Goal: Task Accomplishment & Management: Manage account settings

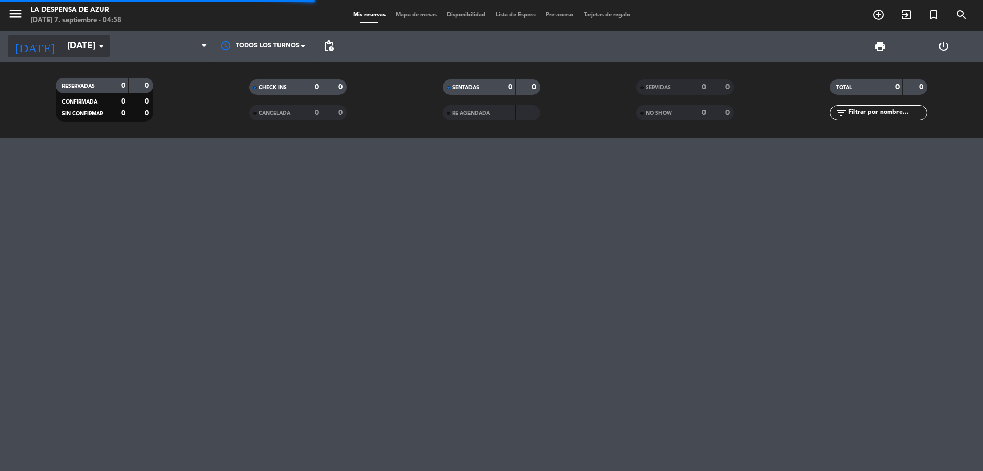
click at [95, 46] on icon "arrow_drop_down" at bounding box center [101, 46] width 12 height 12
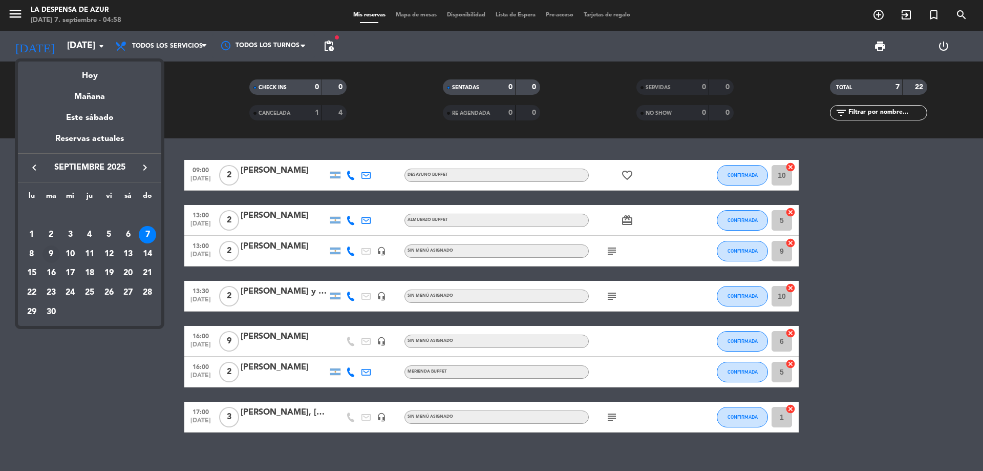
click at [51, 254] on div "9" at bounding box center [50, 253] width 17 height 17
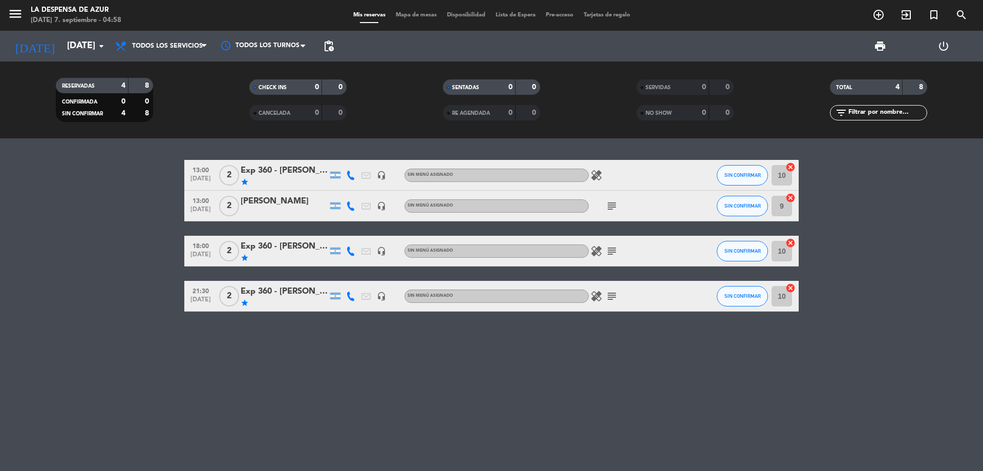
click at [293, 201] on div "[PERSON_NAME]" at bounding box center [284, 201] width 87 height 13
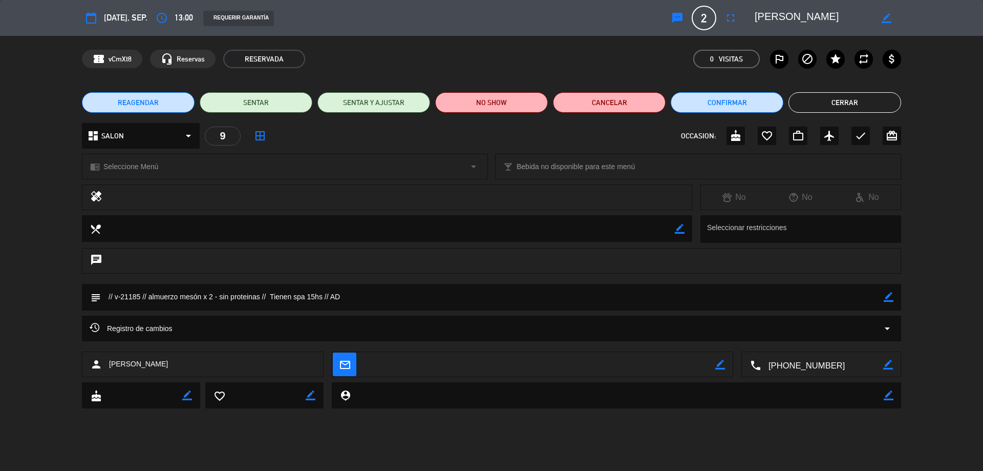
click at [887, 18] on icon "border_color" at bounding box center [887, 18] width 10 height 10
click at [179, 18] on span "13:00" at bounding box center [184, 18] width 18 height 14
click at [168, 17] on icon "access_time" at bounding box center [162, 18] width 12 height 12
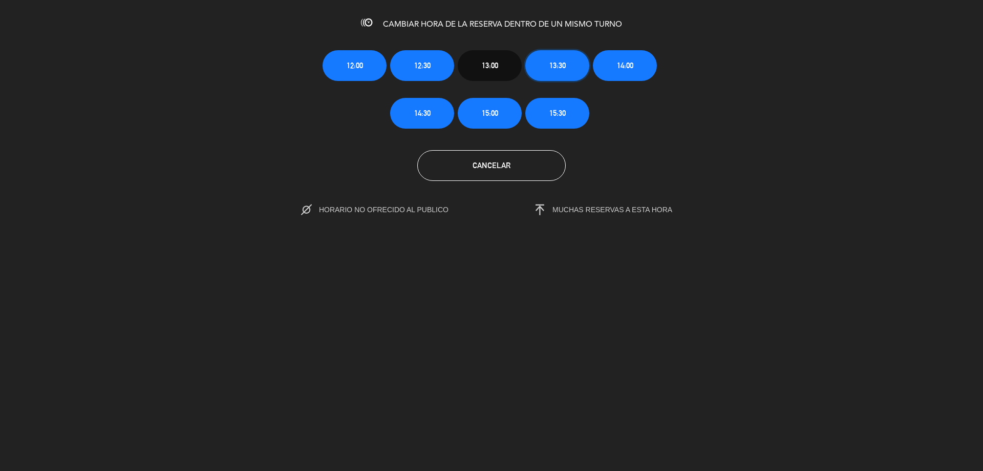
click at [537, 65] on button "13:30" at bounding box center [557, 65] width 64 height 31
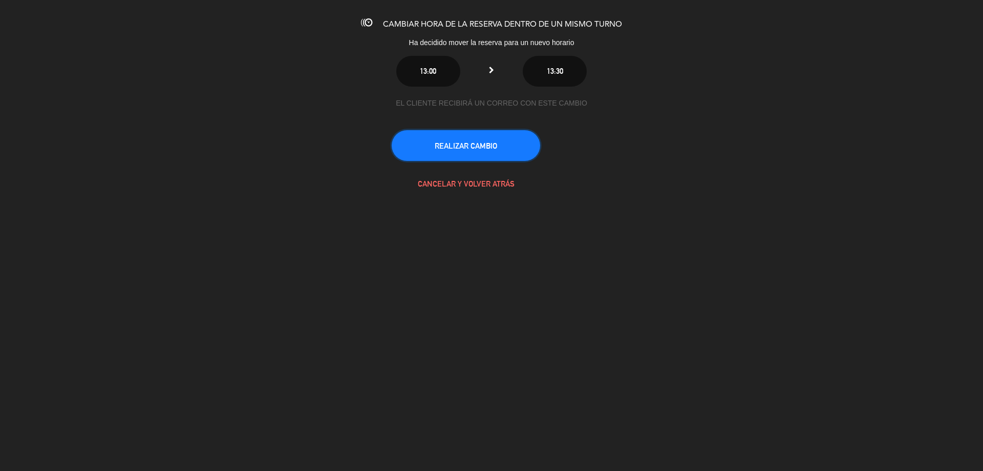
click at [461, 141] on button "REALIZAR CAMBIO" at bounding box center [466, 145] width 148 height 31
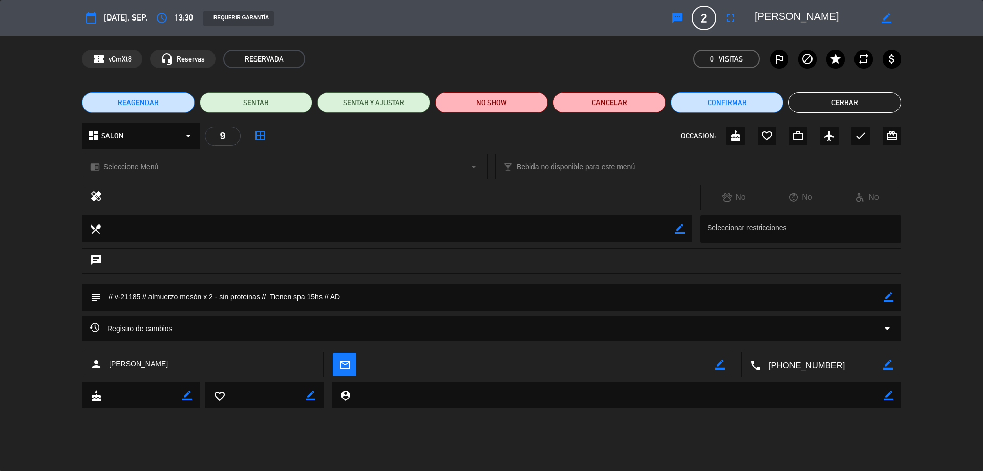
click at [865, 100] on button "Cerrar" at bounding box center [844, 102] width 113 height 20
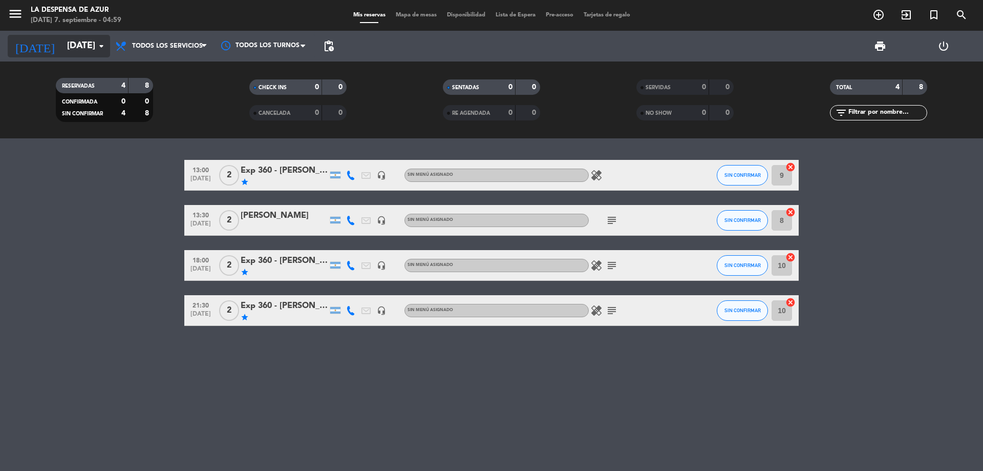
click at [98, 40] on icon "arrow_drop_down" at bounding box center [101, 46] width 12 height 12
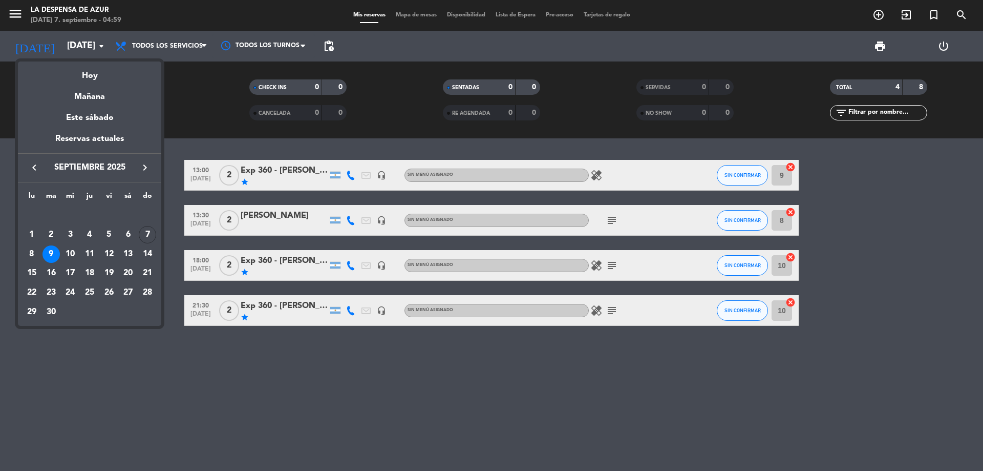
drag, startPoint x: 108, startPoint y: 250, endPoint x: 151, endPoint y: 245, distance: 42.9
click at [109, 249] on div "12" at bounding box center [108, 253] width 17 height 17
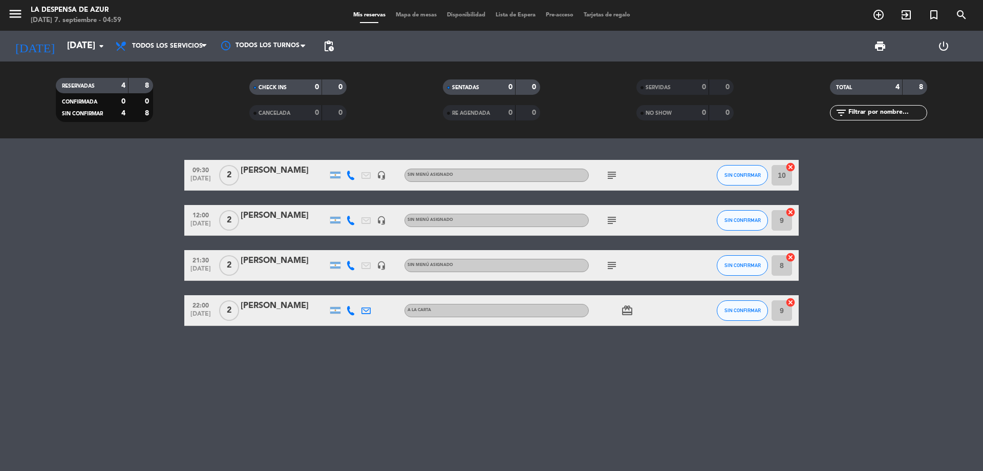
click at [291, 261] on div "[PERSON_NAME]" at bounding box center [284, 260] width 87 height 13
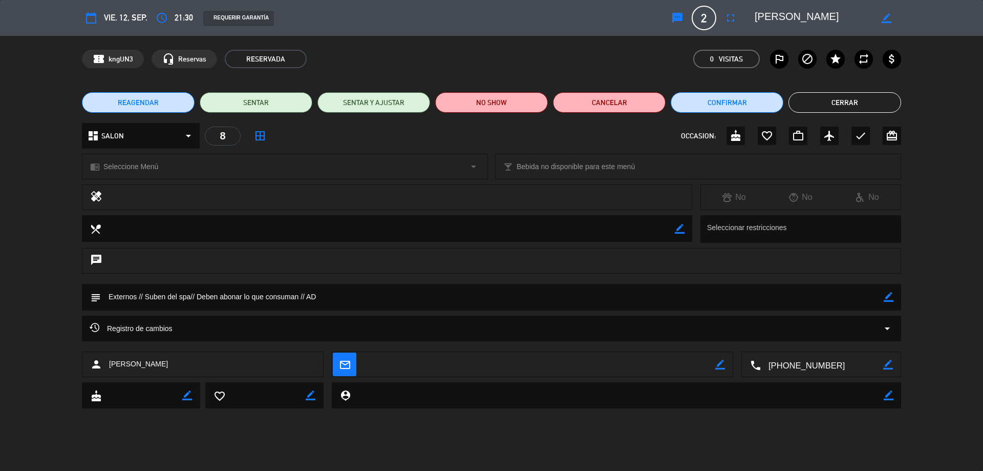
click at [849, 102] on button "Cerrar" at bounding box center [844, 102] width 113 height 20
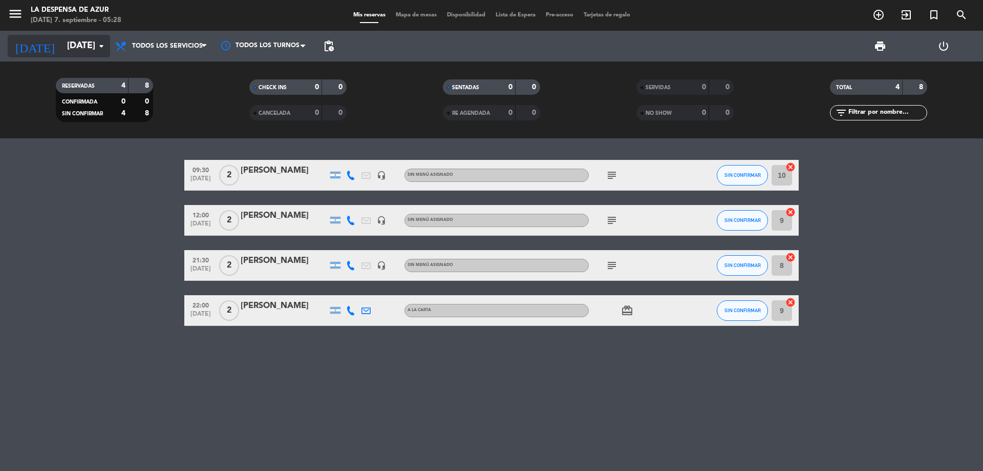
click at [87, 46] on input "[DATE]" at bounding box center [121, 46] width 119 height 20
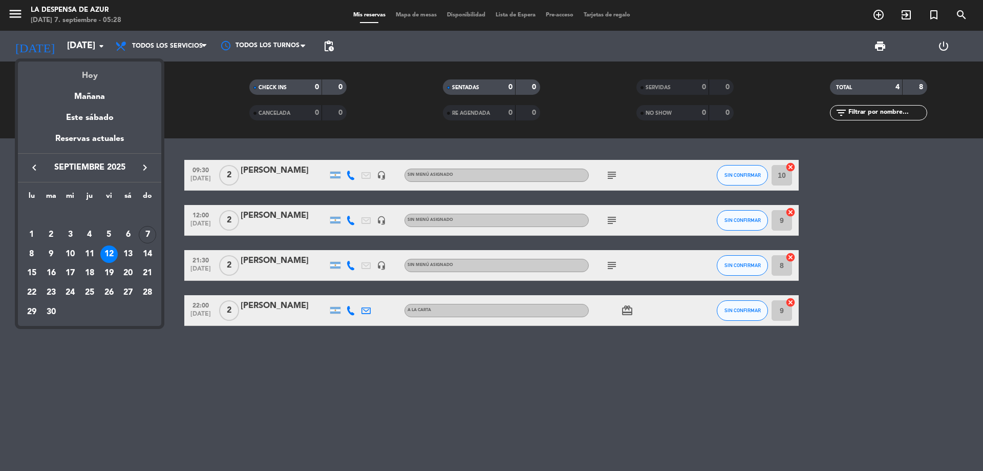
click at [95, 74] on div "Hoy" at bounding box center [89, 71] width 143 height 21
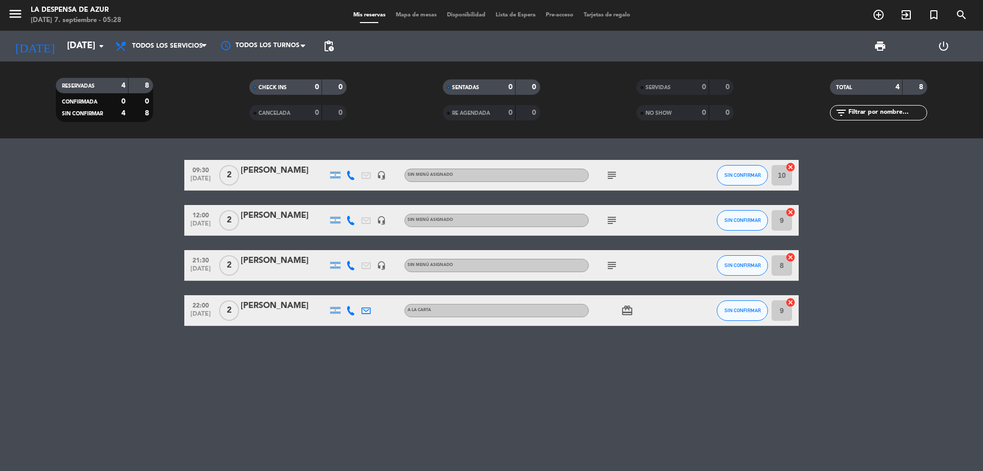
type input "[DATE]"
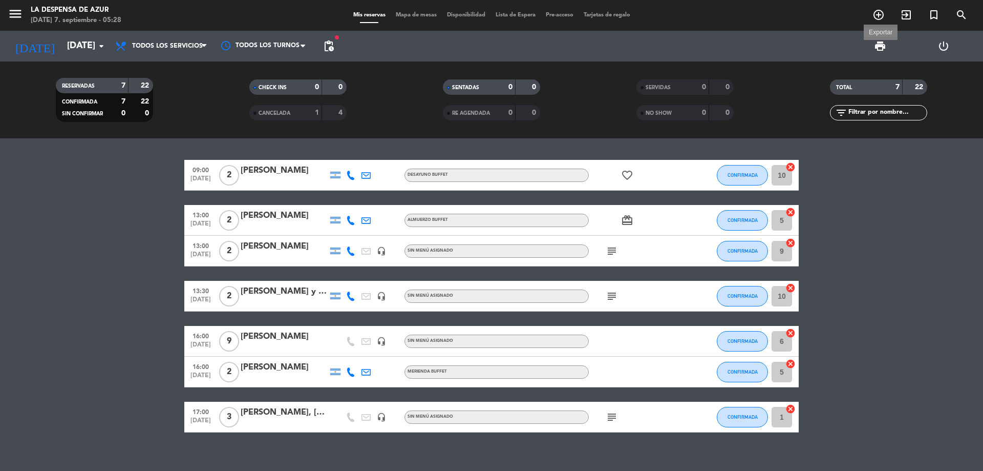
click at [884, 47] on span "print" at bounding box center [880, 46] width 12 height 12
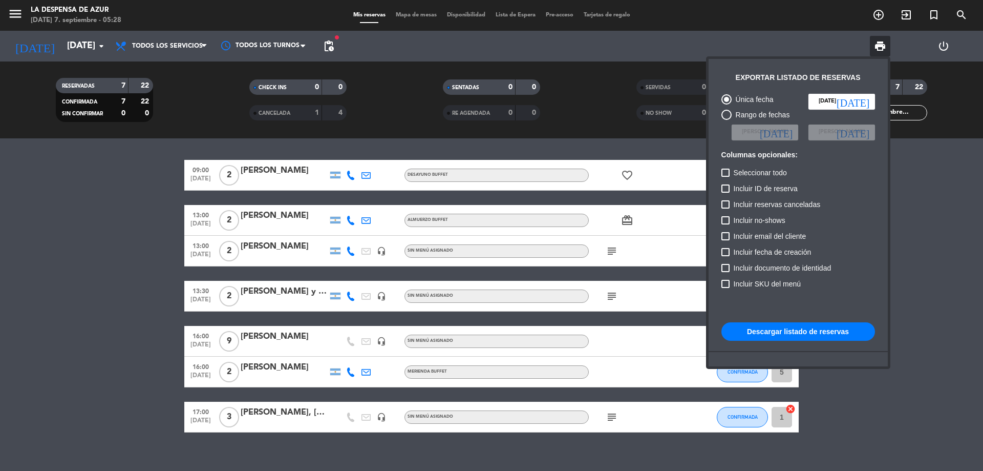
click at [788, 339] on button "Descargar listado de reservas" at bounding box center [798, 331] width 154 height 18
